Goal: Task Accomplishment & Management: Manage account settings

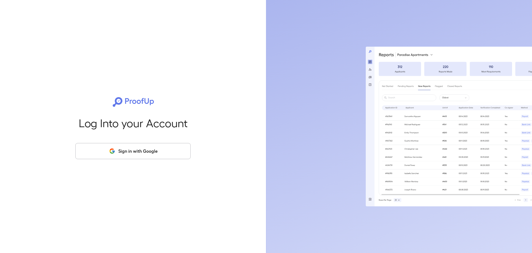
click at [157, 151] on button "Sign in with Google" at bounding box center [132, 151] width 115 height 16
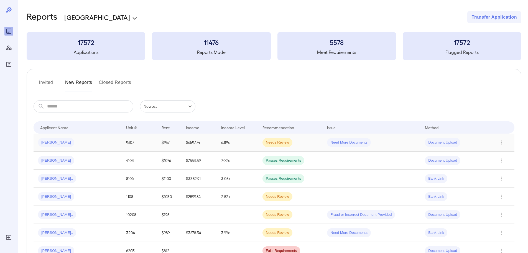
click at [75, 144] on div "[PERSON_NAME]" at bounding box center [77, 142] width 79 height 9
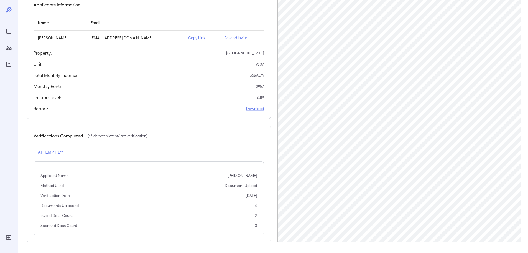
scroll to position [56, 0]
click at [240, 37] on p "Resend Invite" at bounding box center [241, 38] width 35 height 6
